Goal: Task Accomplishment & Management: Use online tool/utility

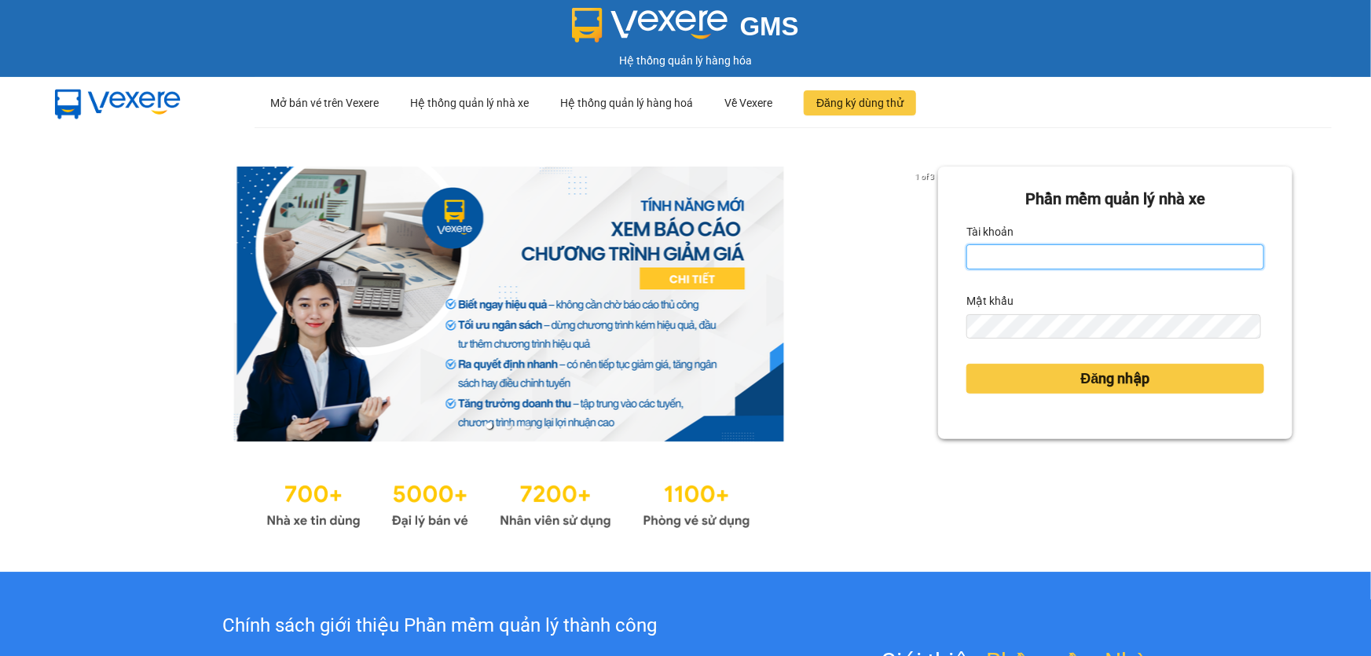
click at [1071, 263] on input "Tài khoản" at bounding box center [1115, 256] width 298 height 25
type input "ngacd.ct"
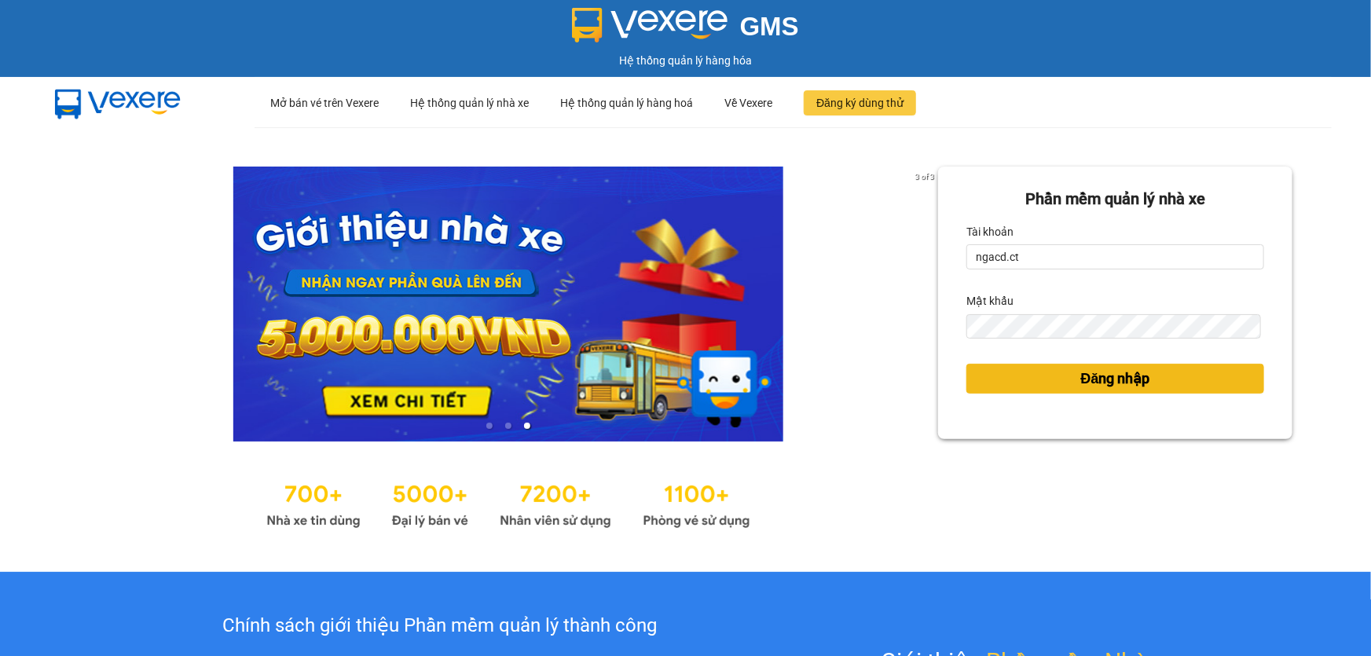
click at [1067, 376] on button "Đăng nhập" at bounding box center [1115, 379] width 298 height 30
click at [1097, 376] on span "Đăng nhập" at bounding box center [1115, 379] width 69 height 22
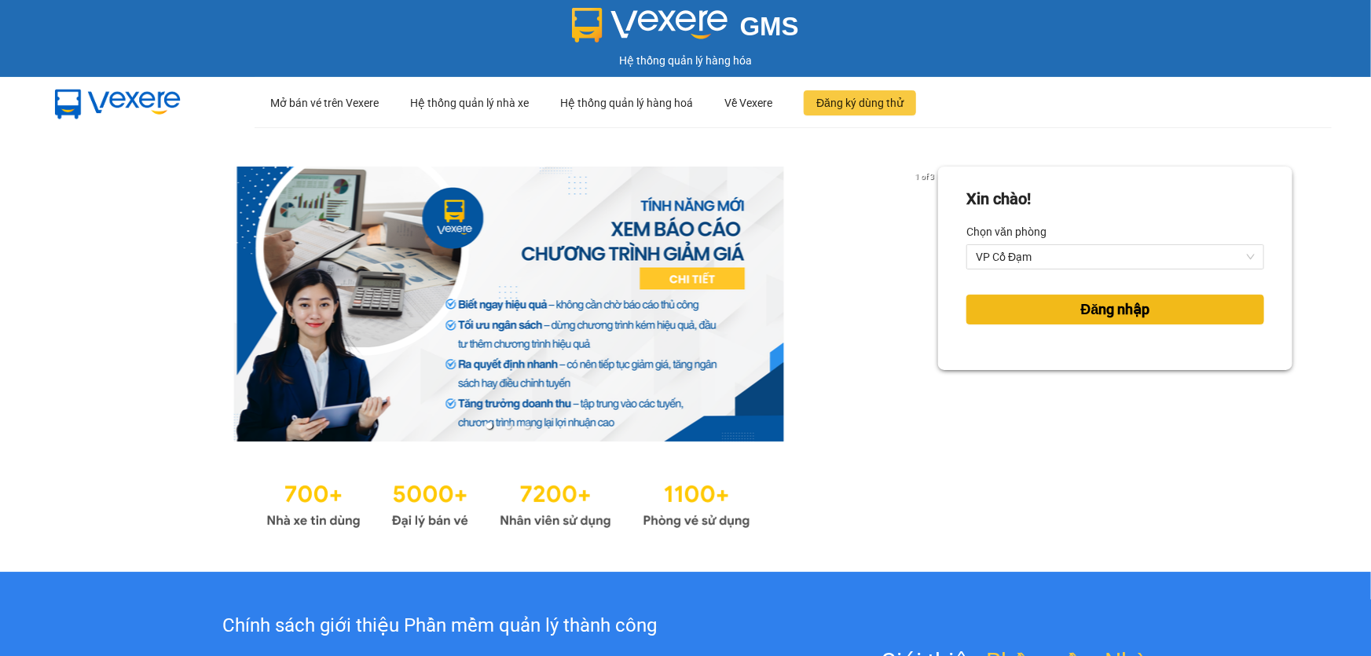
click at [1103, 313] on span "Đăng nhập" at bounding box center [1115, 309] width 69 height 22
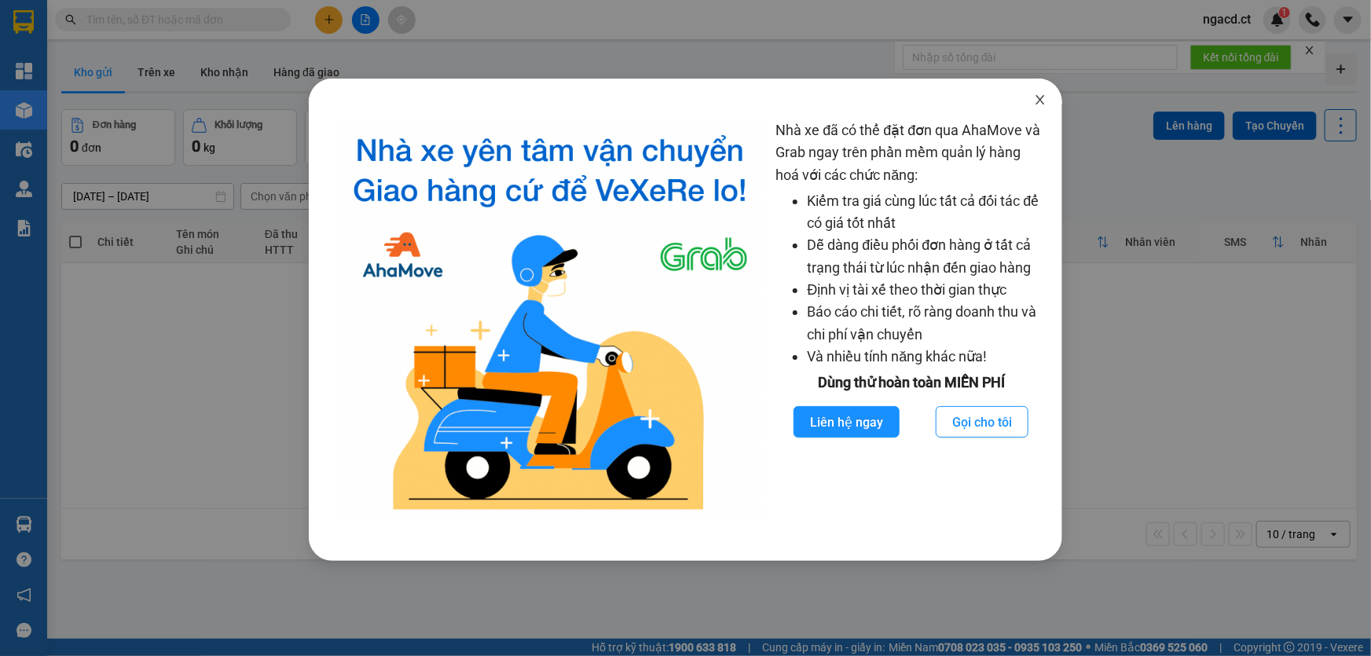
click at [1043, 102] on icon "close" at bounding box center [1040, 99] width 13 height 13
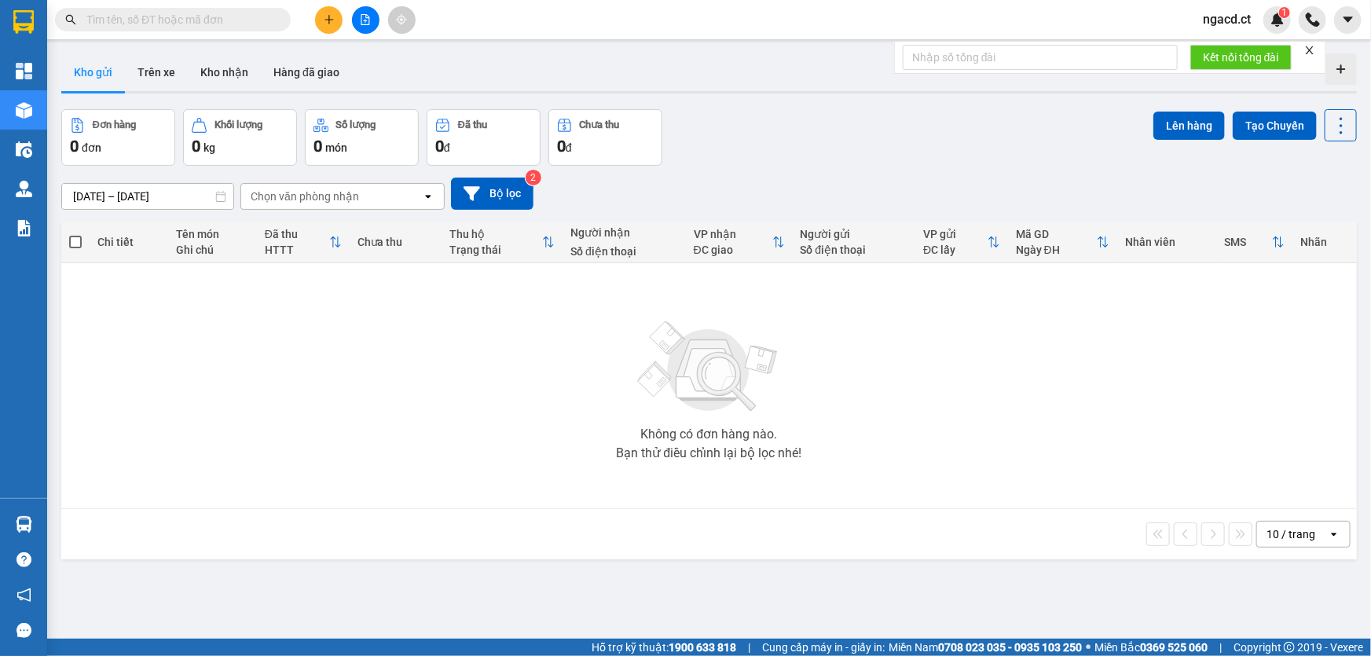
click at [248, 16] on input "text" at bounding box center [178, 19] width 185 height 17
